Goal: Find specific page/section: Find specific page/section

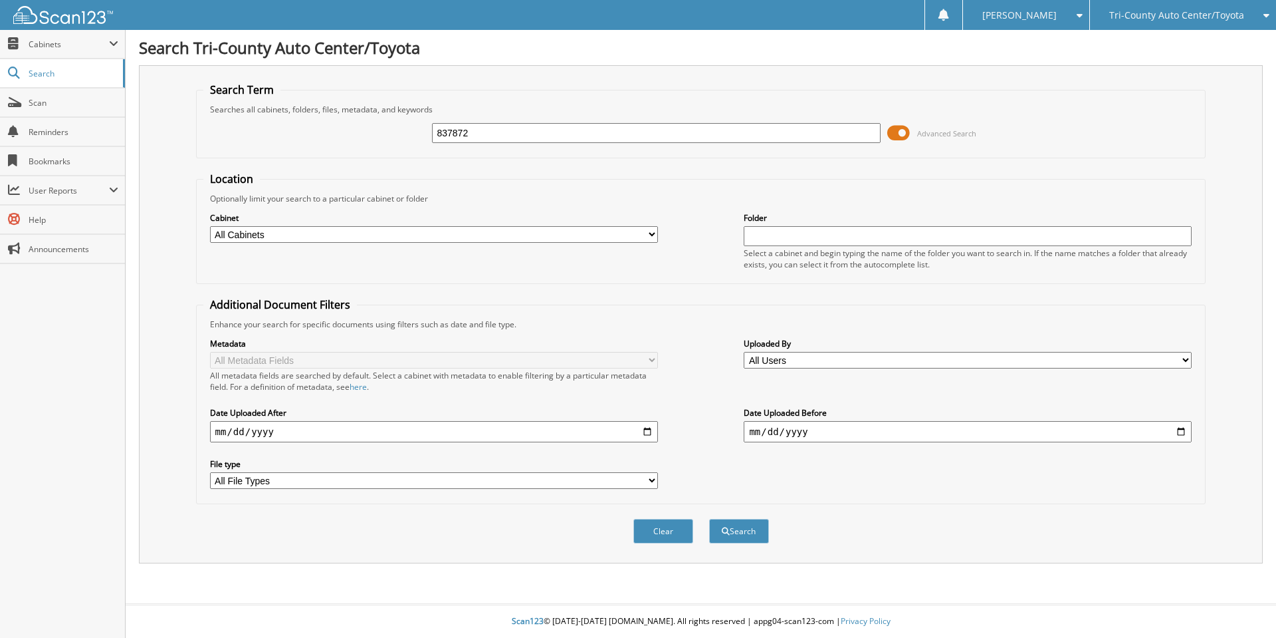
type input "837872"
click at [709, 519] on button "Search" at bounding box center [739, 531] width 60 height 25
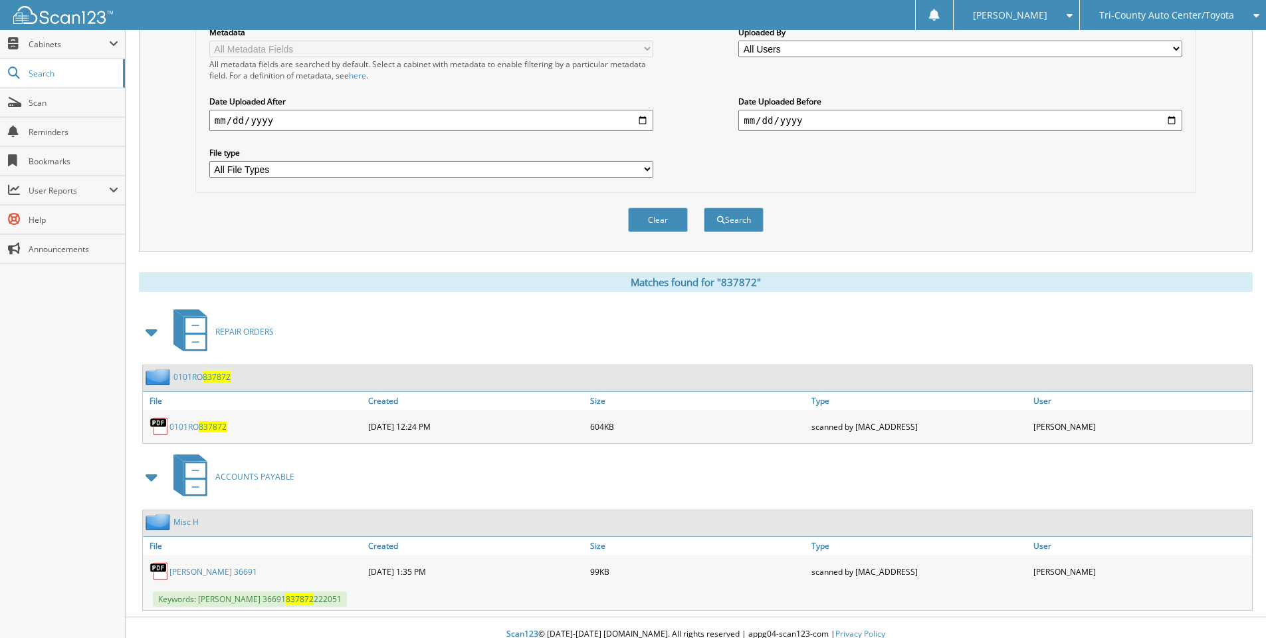
scroll to position [324, 0]
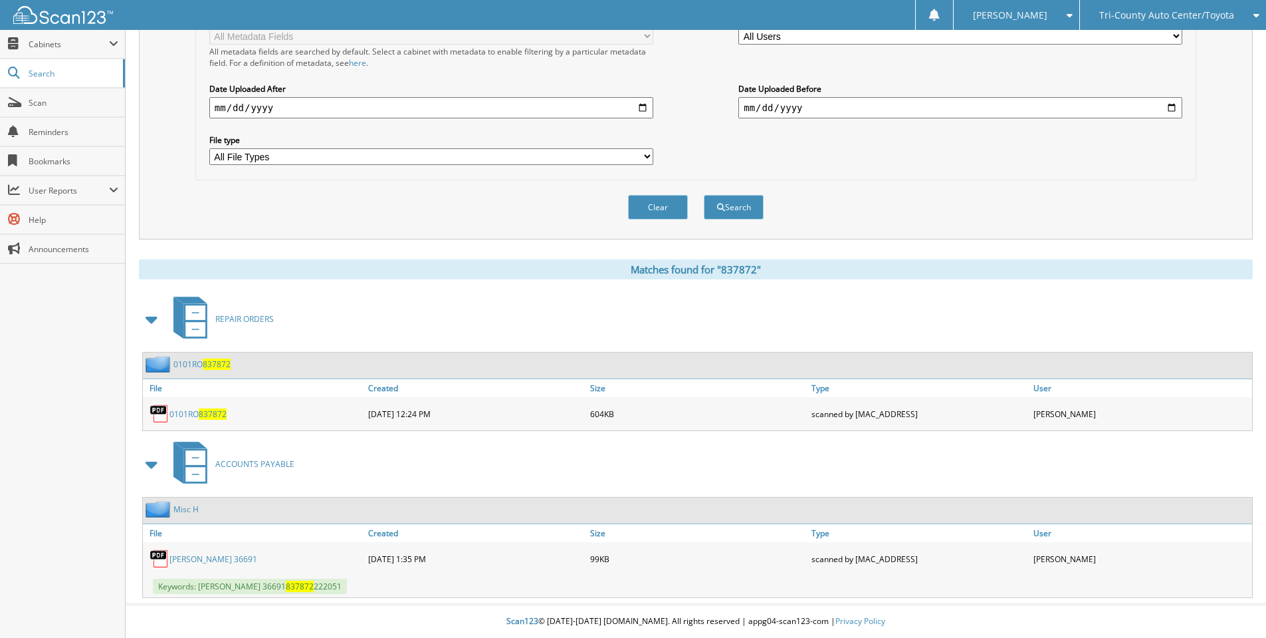
click at [215, 554] on link "Laura Heebner 36691" at bounding box center [214, 558] width 88 height 11
